Goal: Check status: Check status

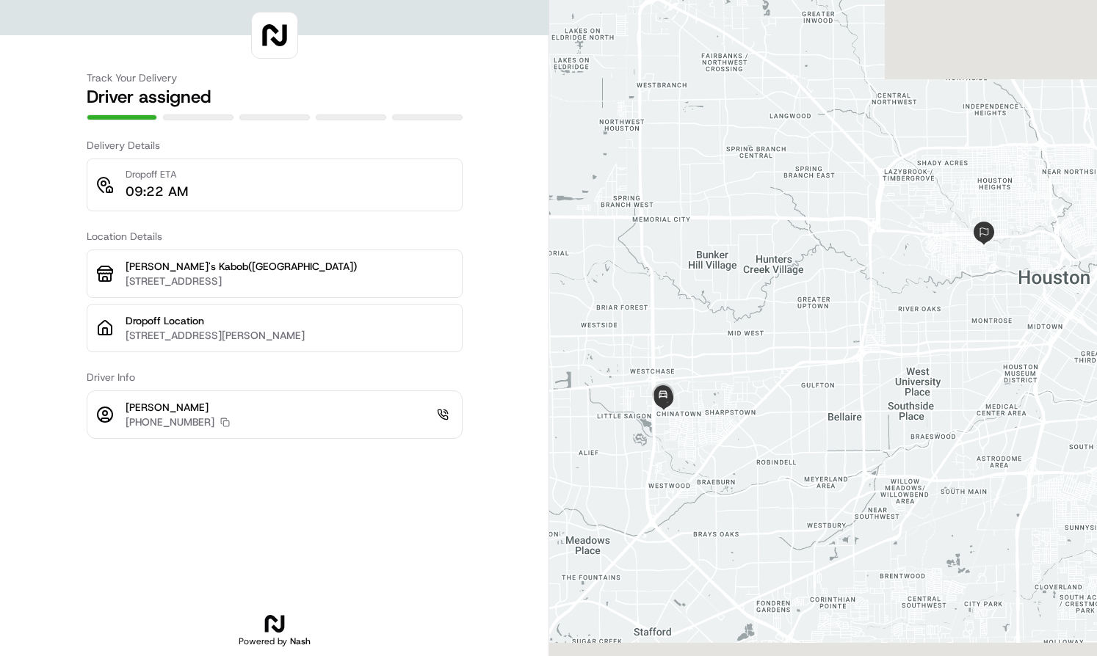
click at [590, 32] on div at bounding box center [823, 328] width 548 height 656
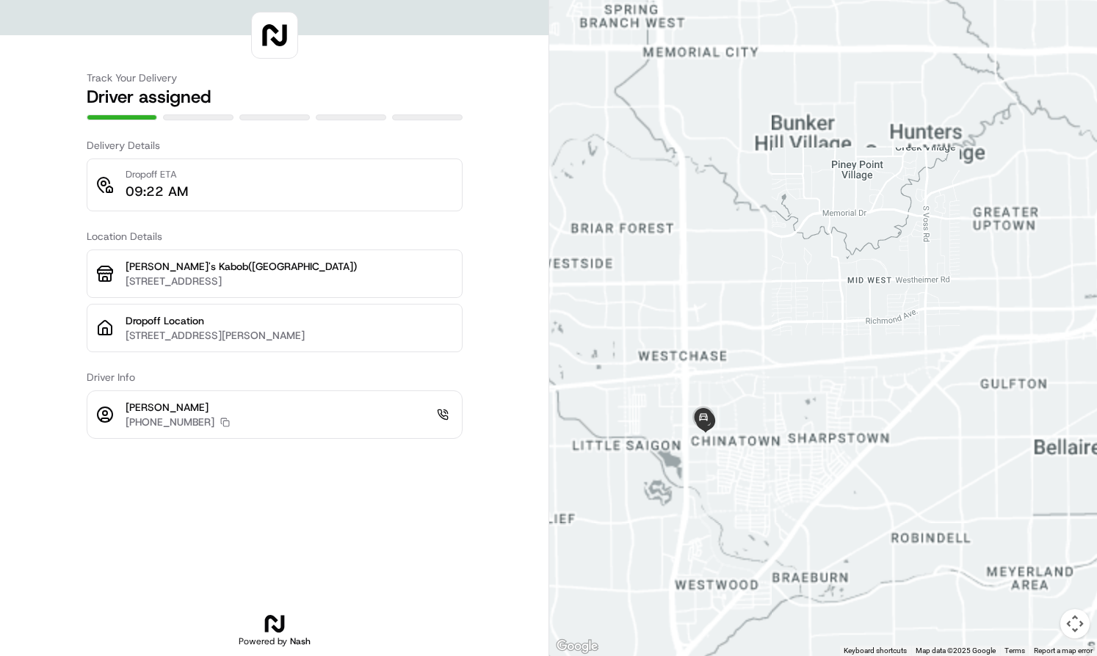
drag, startPoint x: 731, startPoint y: 375, endPoint x: 795, endPoint y: 363, distance: 64.1
click at [795, 363] on div at bounding box center [823, 328] width 548 height 656
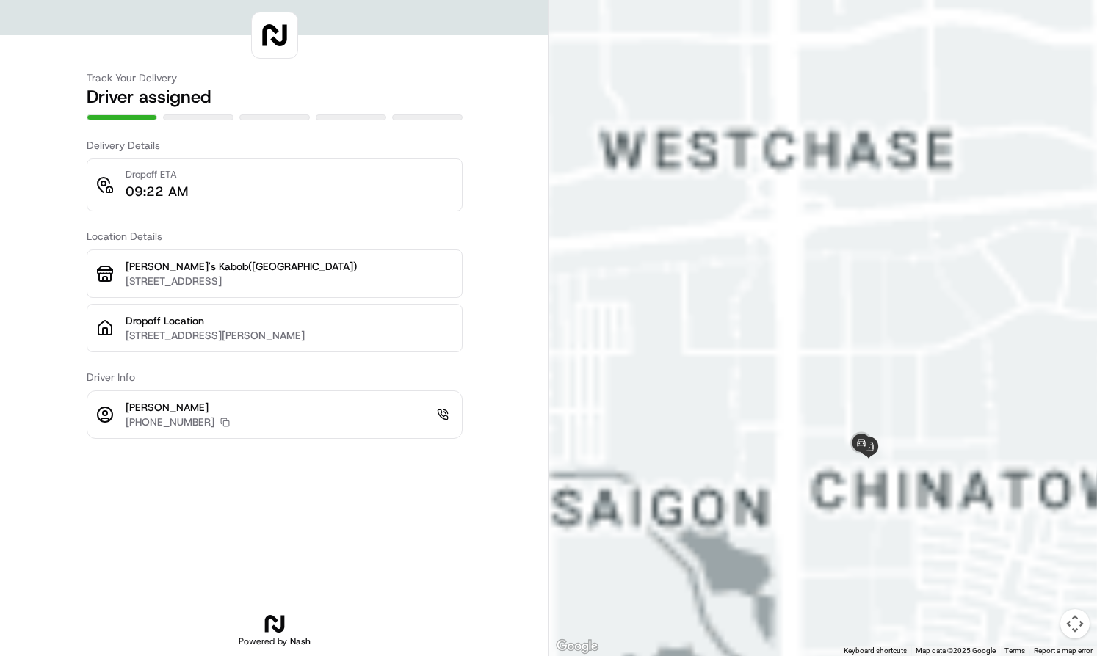
drag, startPoint x: 789, startPoint y: 366, endPoint x: 761, endPoint y: 346, distance: 35.3
click at [755, 335] on div at bounding box center [823, 328] width 548 height 656
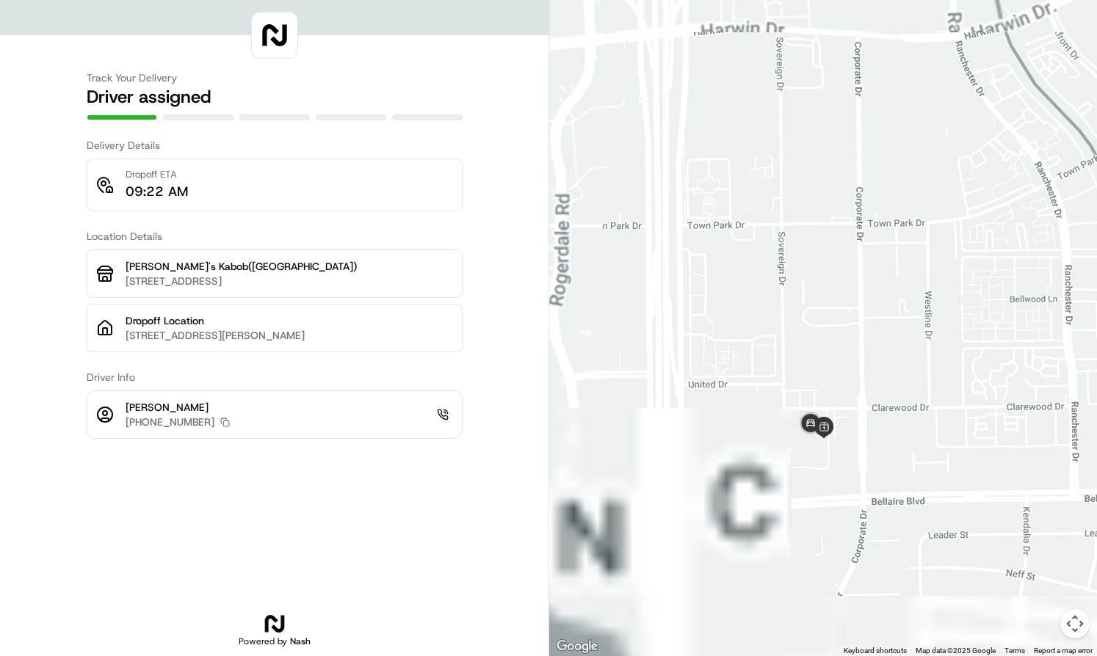
drag, startPoint x: 789, startPoint y: 361, endPoint x: 752, endPoint y: 322, distance: 53.5
click at [752, 322] on div at bounding box center [823, 328] width 548 height 656
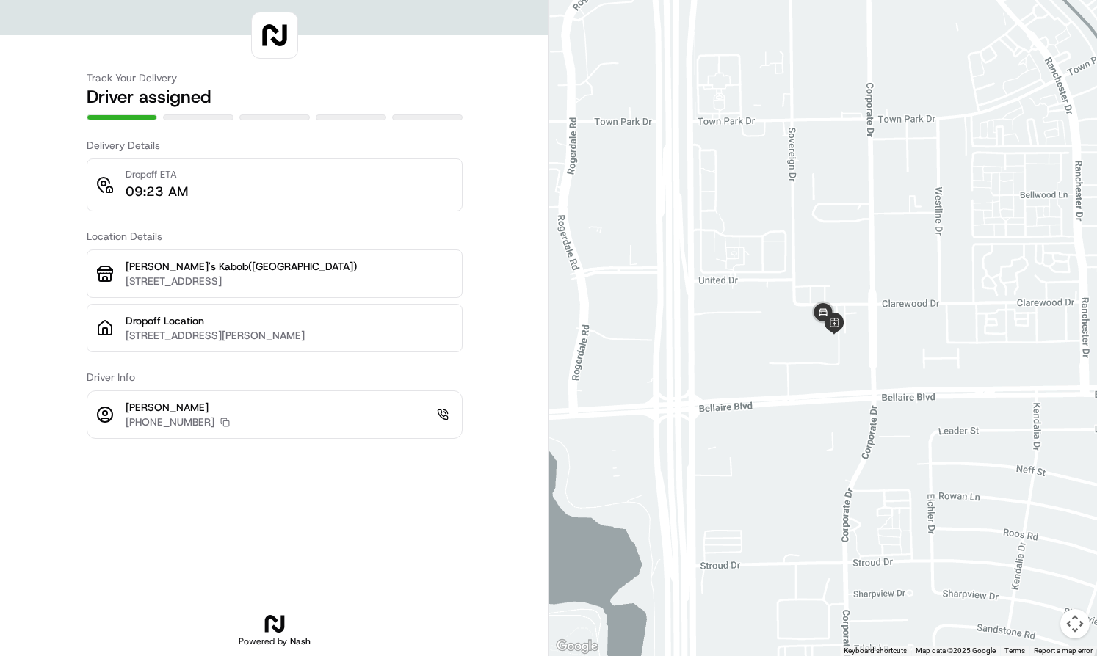
click at [680, 300] on div at bounding box center [823, 328] width 548 height 656
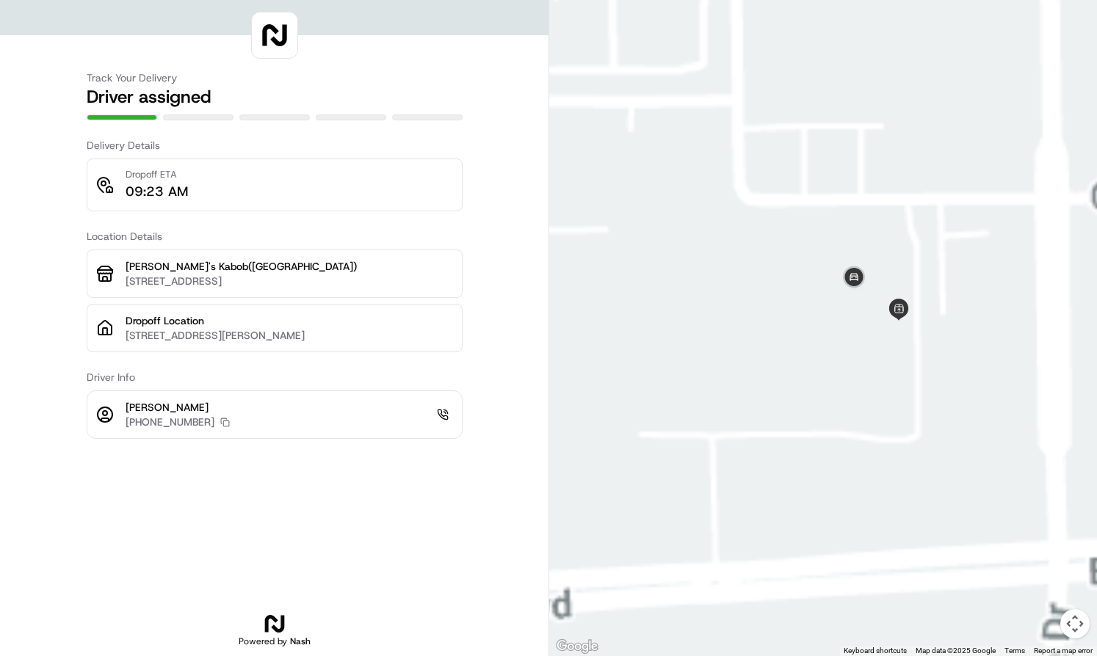
drag, startPoint x: 805, startPoint y: 359, endPoint x: 799, endPoint y: 372, distance: 13.8
click at [799, 372] on div at bounding box center [823, 328] width 548 height 656
